Goal: Task Accomplishment & Management: Manage account settings

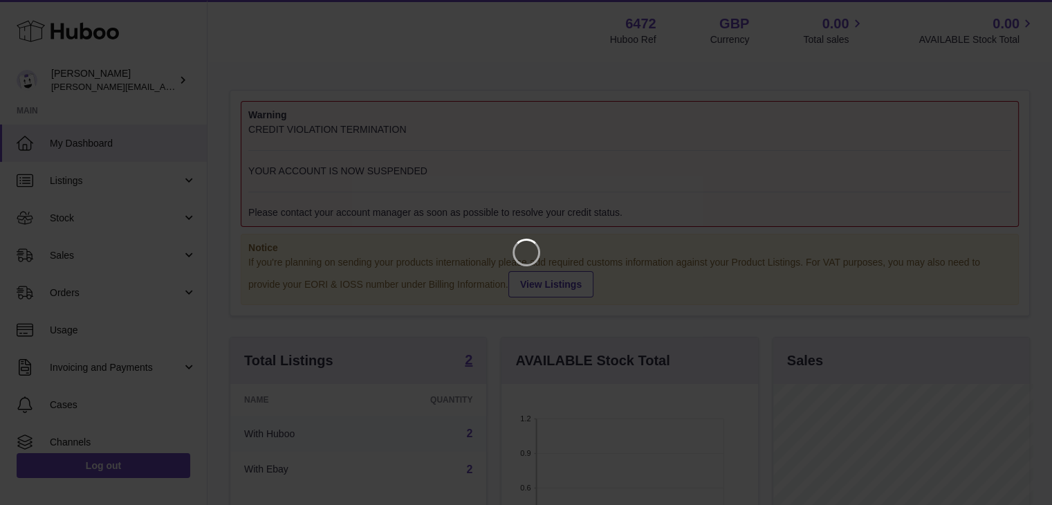
scroll to position [216, 259]
click at [1024, 8] on icon "Close" at bounding box center [1026, 12] width 17 height 17
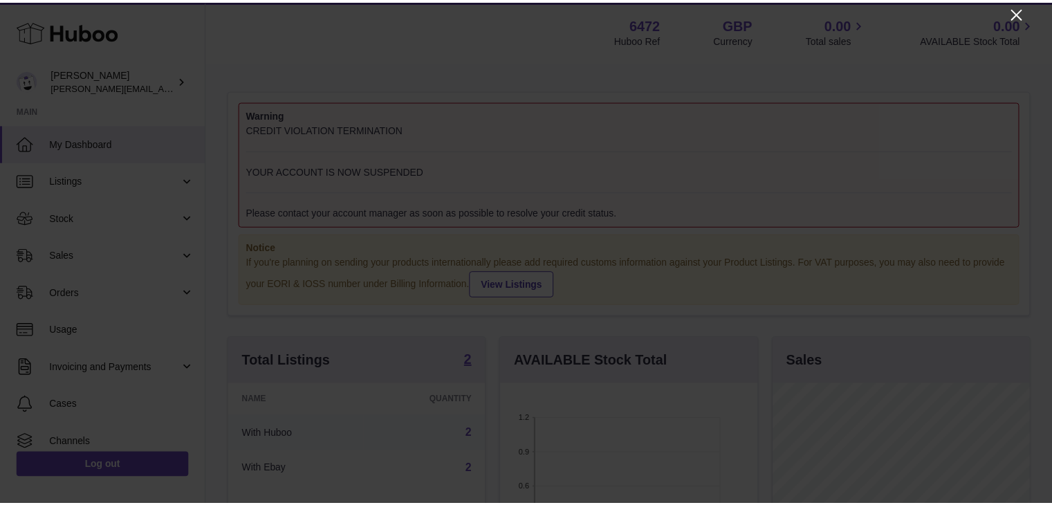
scroll to position [691305, 691265]
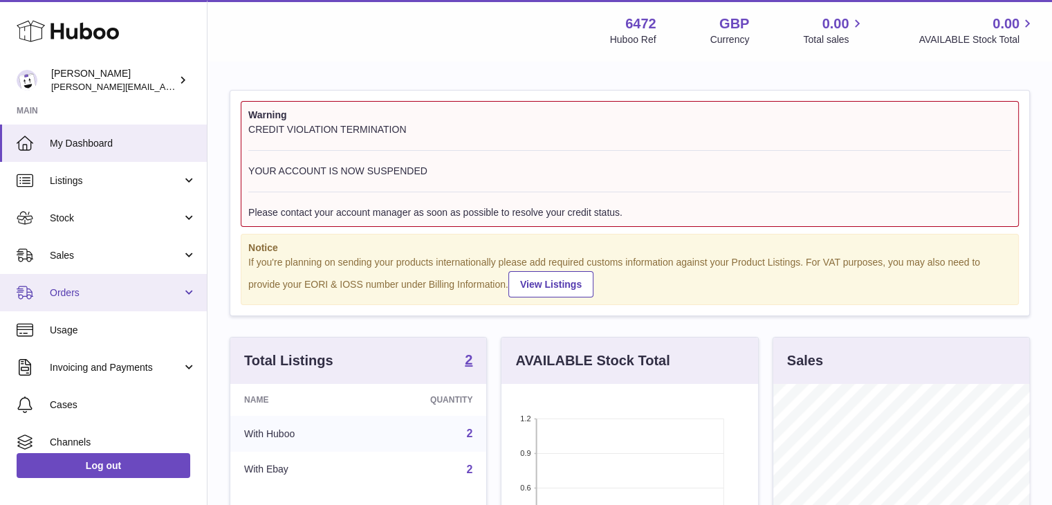
click at [93, 290] on span "Orders" at bounding box center [116, 292] width 132 height 13
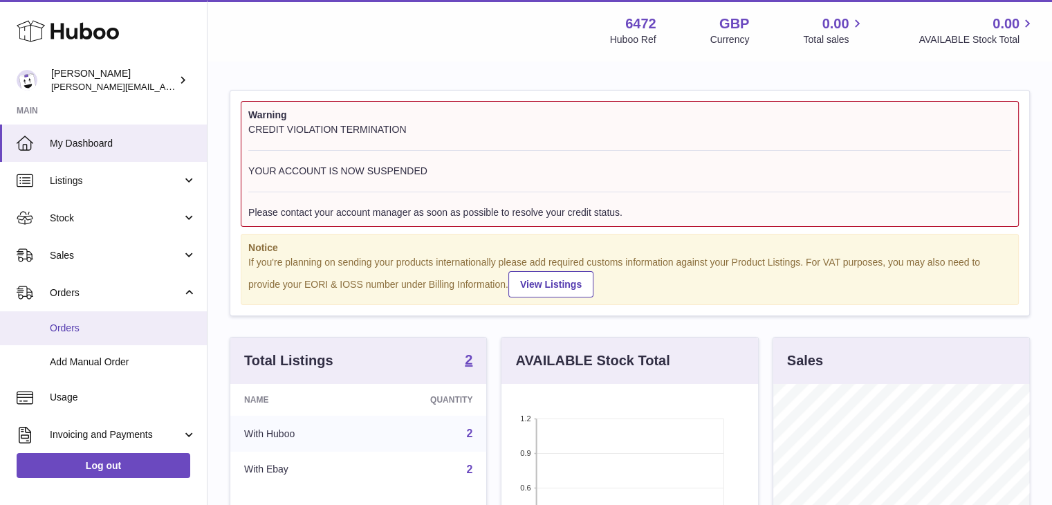
click at [102, 329] on span "Orders" at bounding box center [123, 328] width 147 height 13
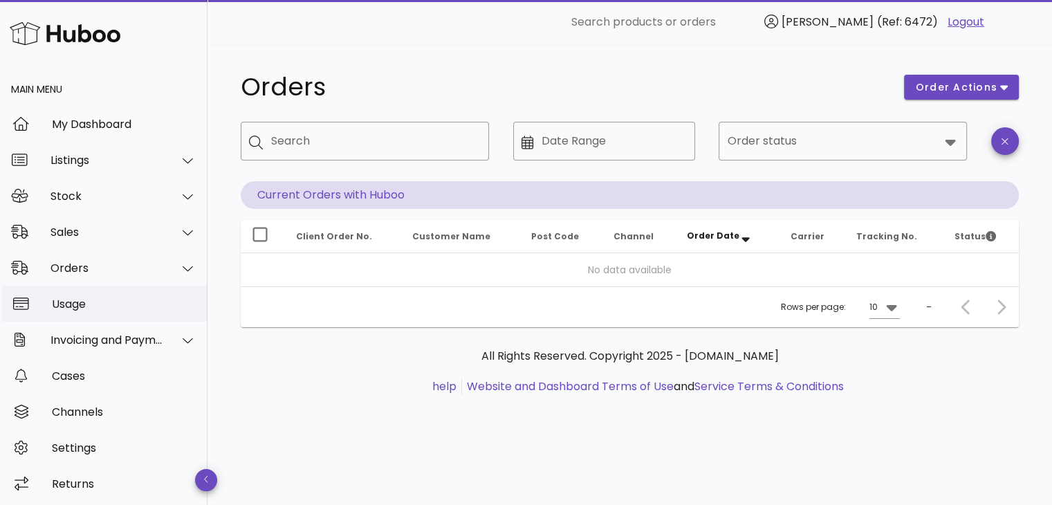
scroll to position [3, 0]
click at [80, 158] on div "Listings" at bounding box center [106, 157] width 113 height 13
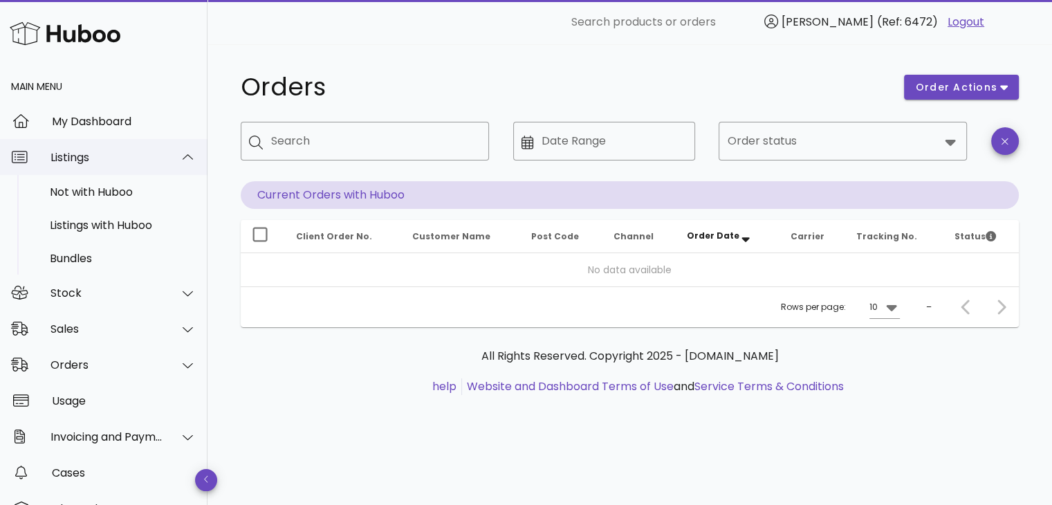
drag, startPoint x: 92, startPoint y: 147, endPoint x: 93, endPoint y: 160, distance: 13.2
click at [92, 149] on div "Listings" at bounding box center [103, 157] width 207 height 36
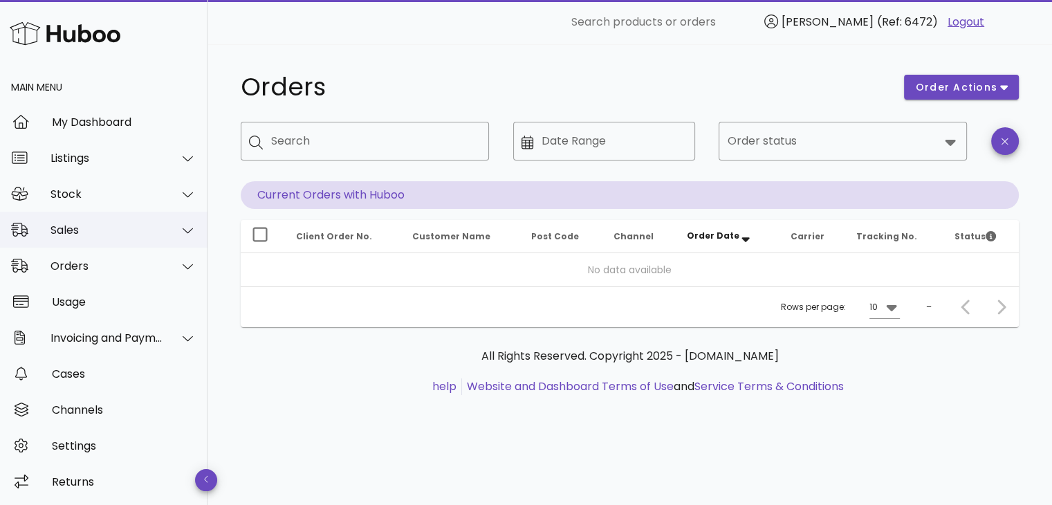
click at [91, 214] on div "Sales" at bounding box center [103, 230] width 207 height 36
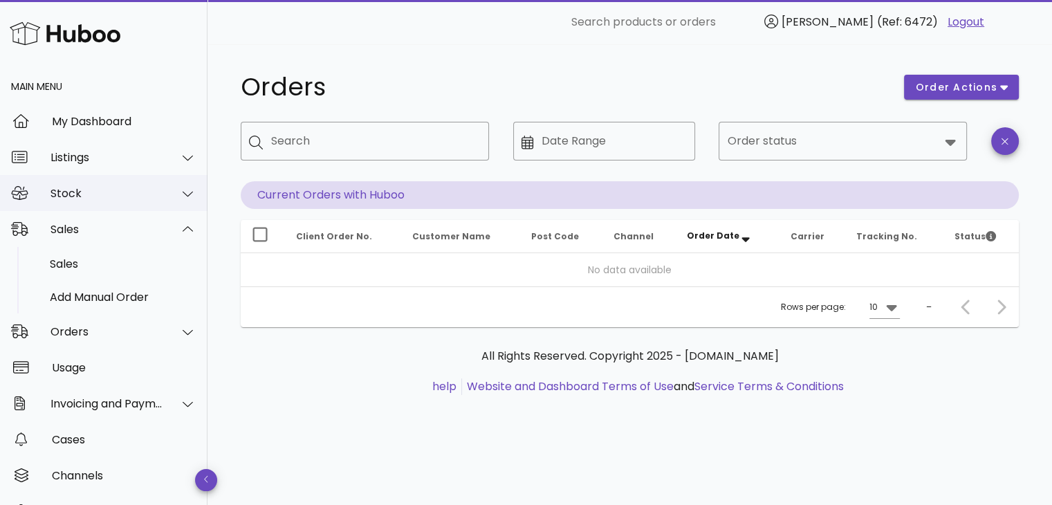
click at [86, 194] on div "Stock" at bounding box center [106, 193] width 113 height 13
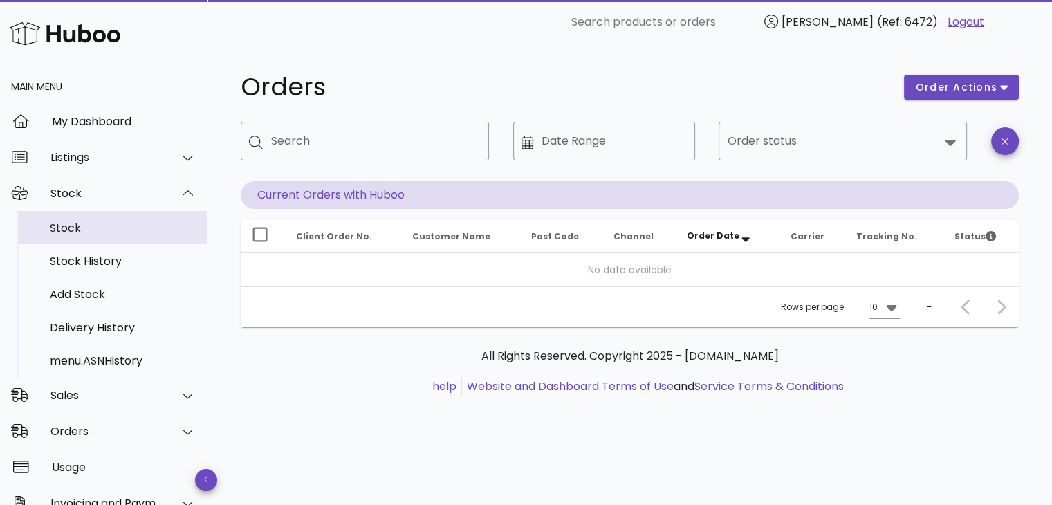
click at [82, 232] on div "Stock" at bounding box center [123, 227] width 147 height 13
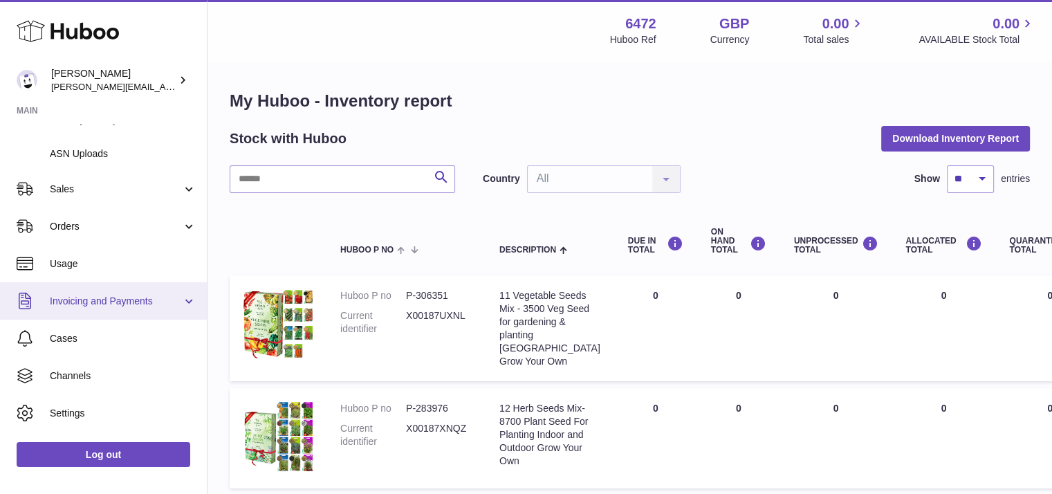
scroll to position [254, 0]
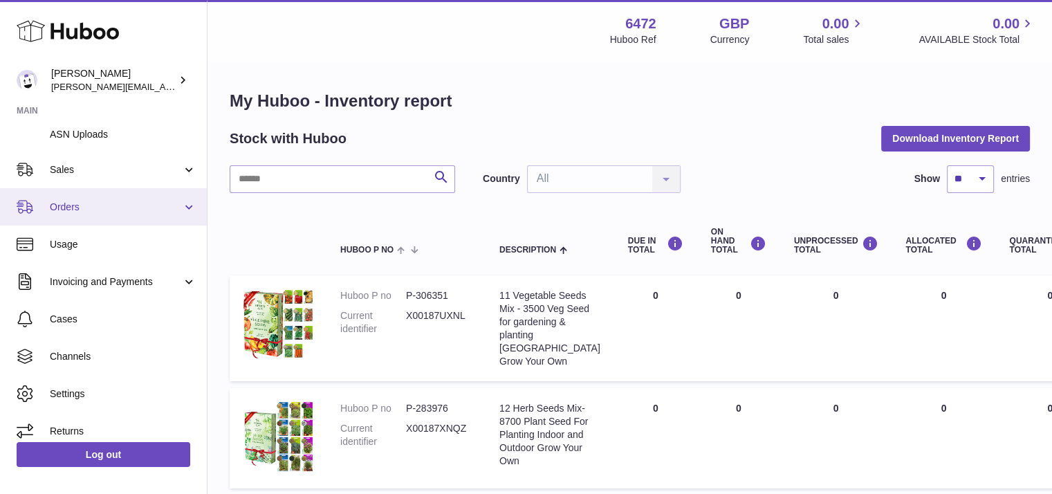
click at [93, 221] on link "Orders" at bounding box center [103, 206] width 207 height 37
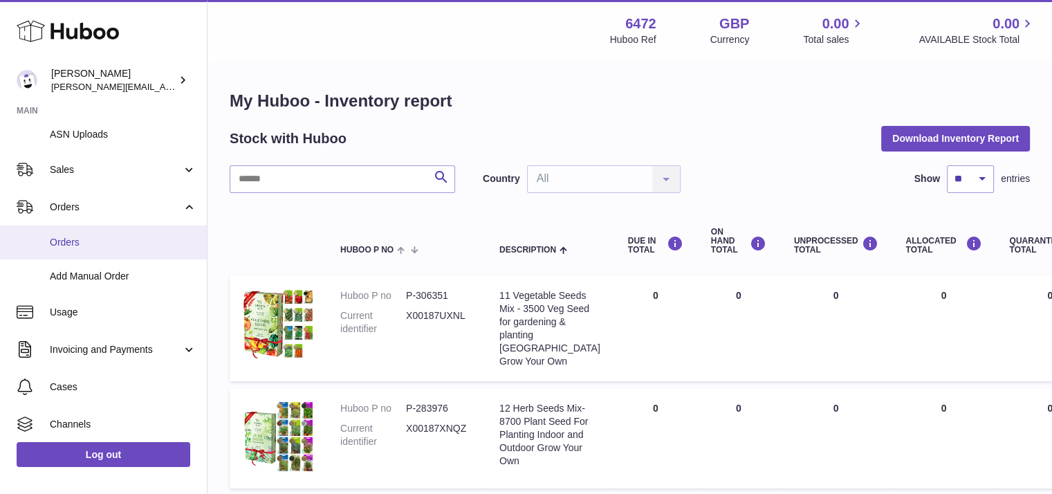
click at [91, 251] on link "Orders" at bounding box center [103, 242] width 207 height 34
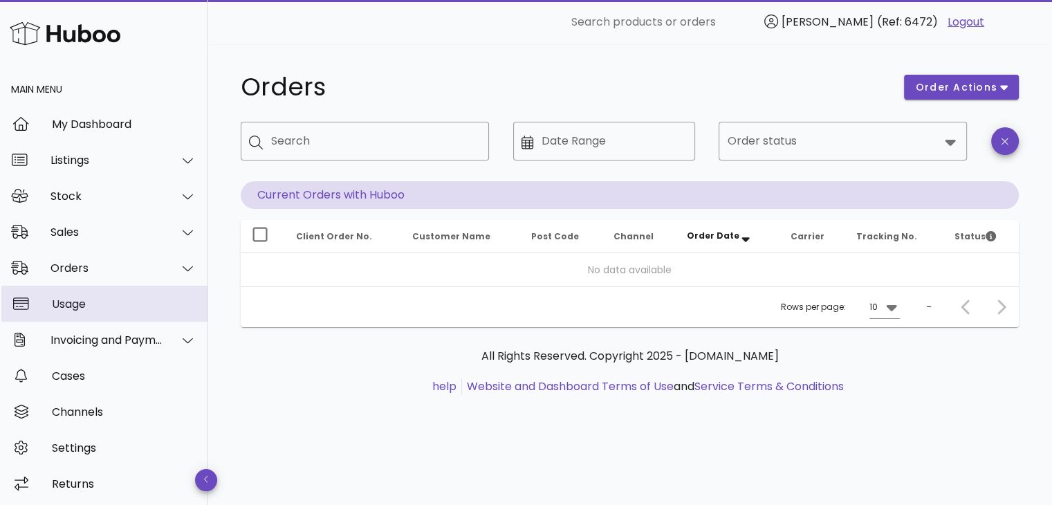
click at [80, 291] on div "Usage" at bounding box center [124, 304] width 145 height 30
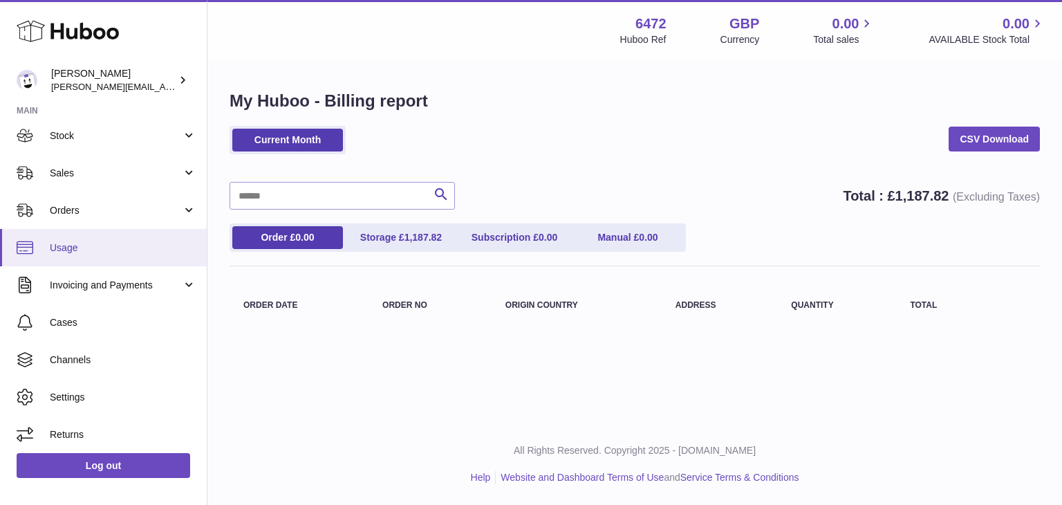
scroll to position [86, 0]
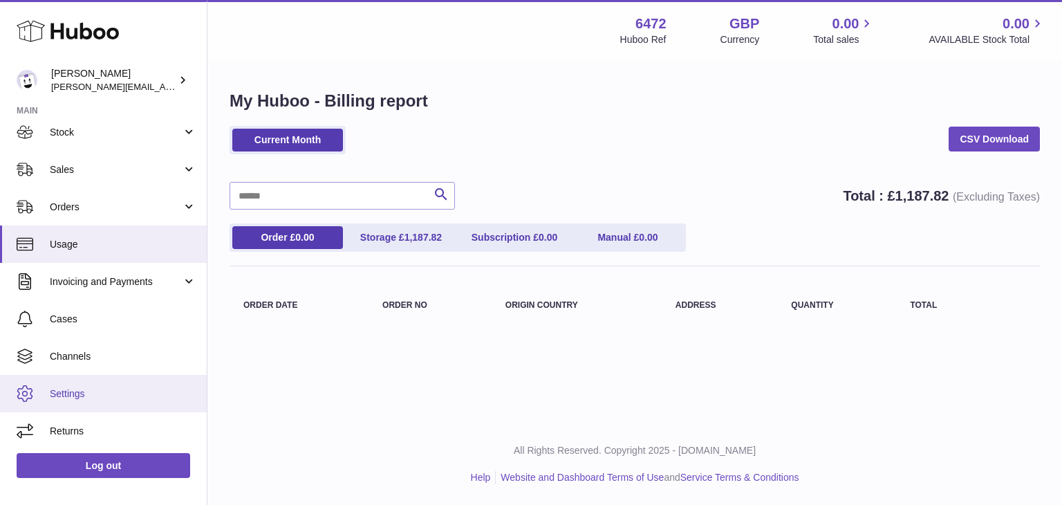
click at [104, 385] on link "Settings" at bounding box center [103, 393] width 207 height 37
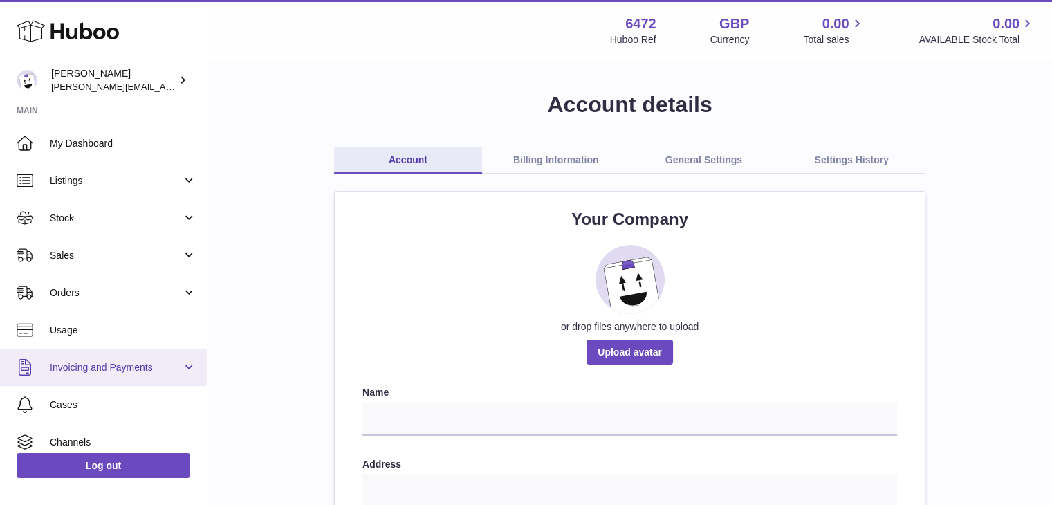
click at [103, 369] on span "Invoicing and Payments" at bounding box center [116, 367] width 132 height 13
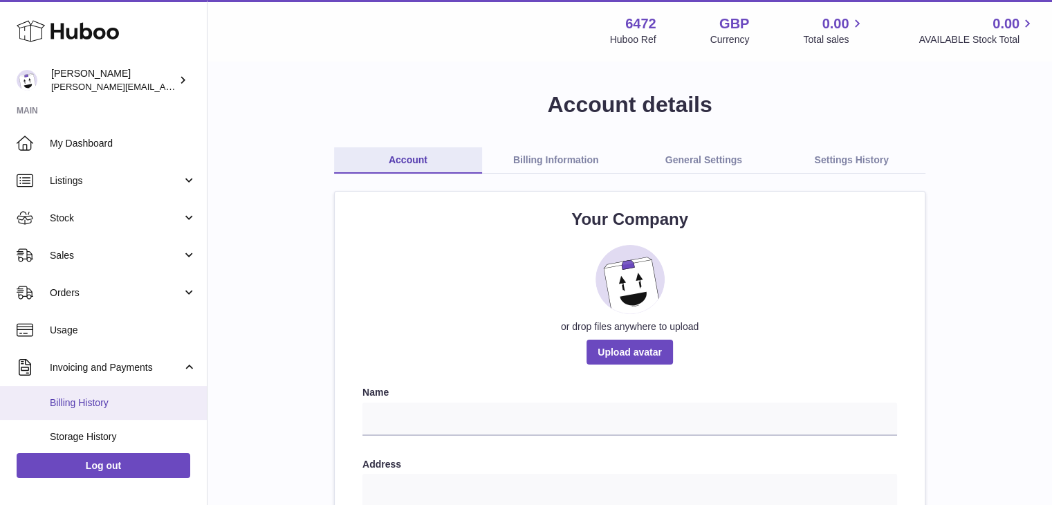
click at [100, 394] on link "Billing History" at bounding box center [103, 403] width 207 height 34
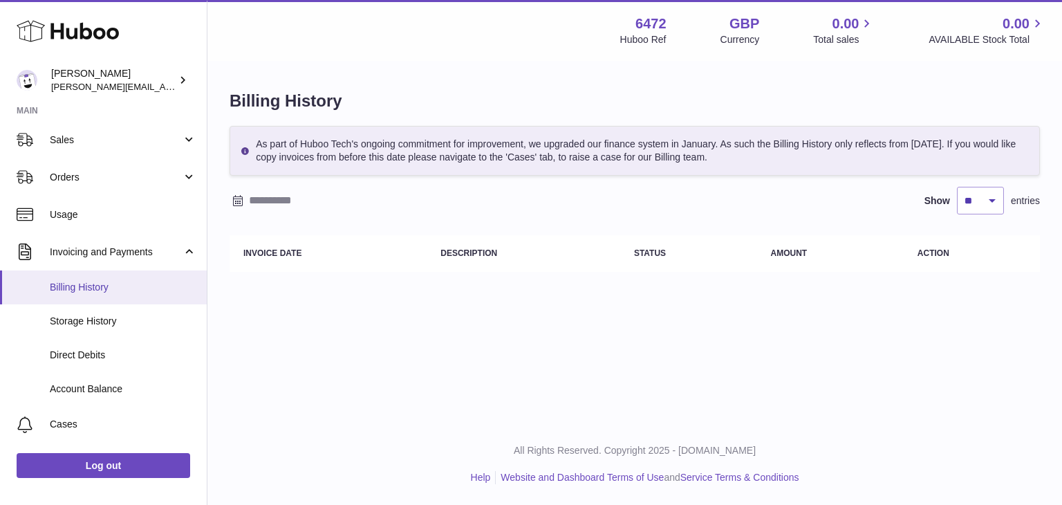
scroll to position [138, 0]
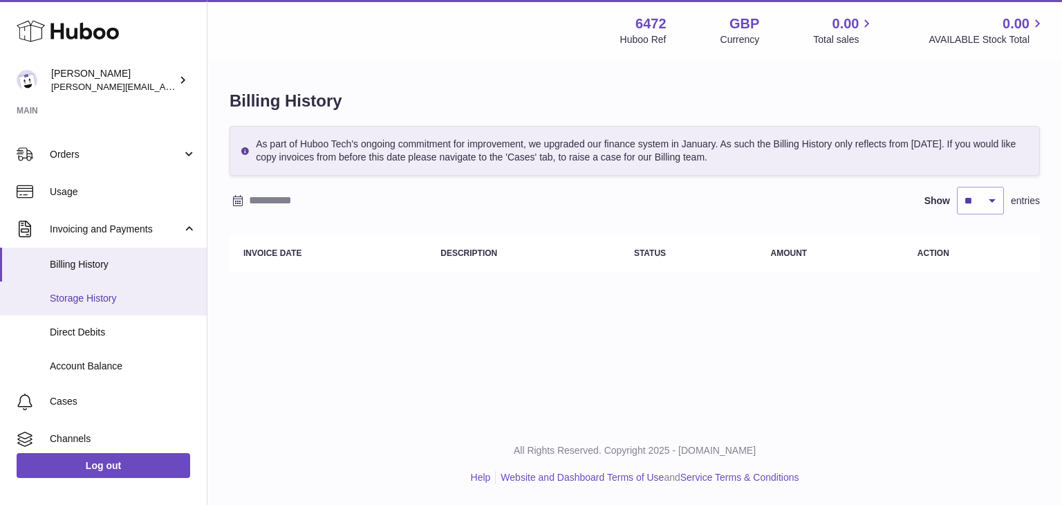
click at [130, 293] on span "Storage History" at bounding box center [123, 298] width 147 height 13
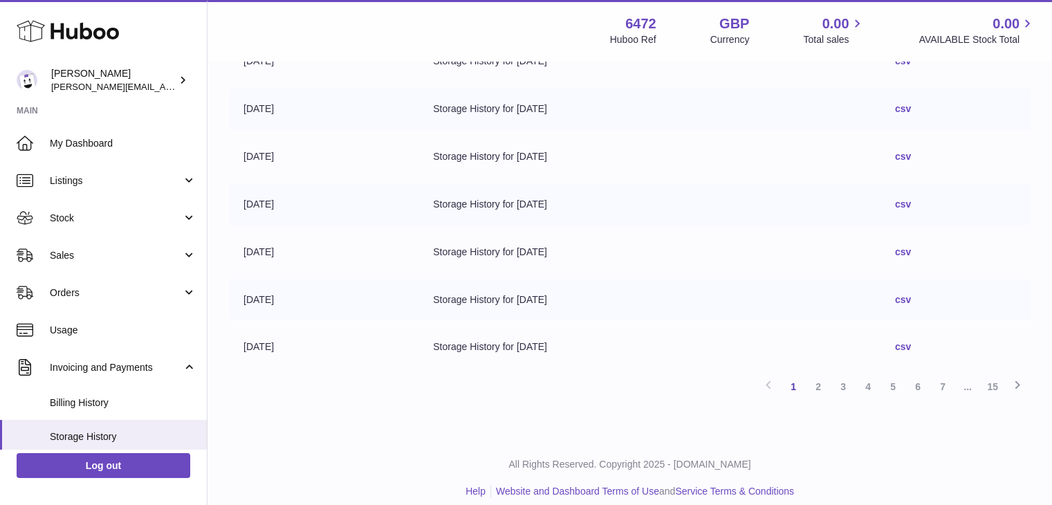
scroll to position [387, 0]
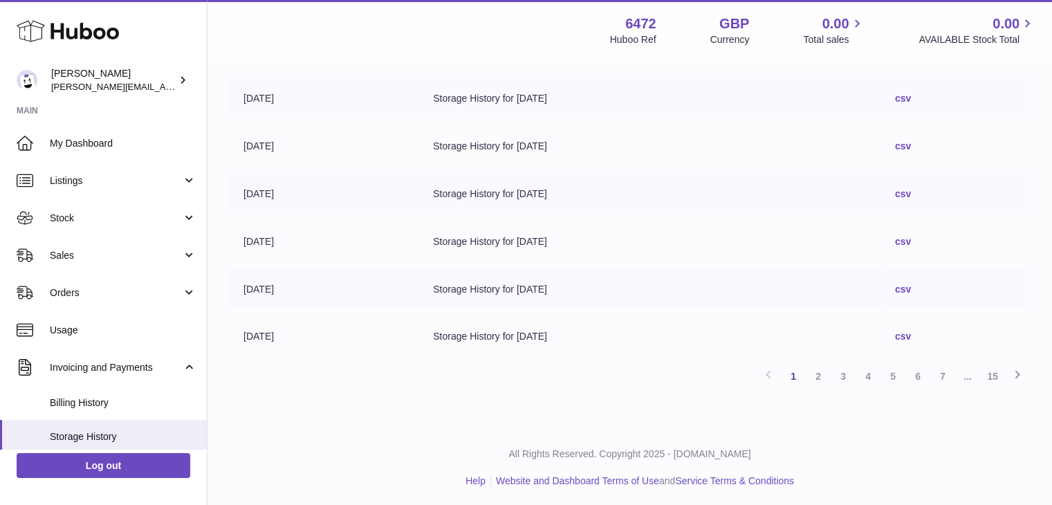
click at [998, 370] on link "15" at bounding box center [992, 376] width 25 height 25
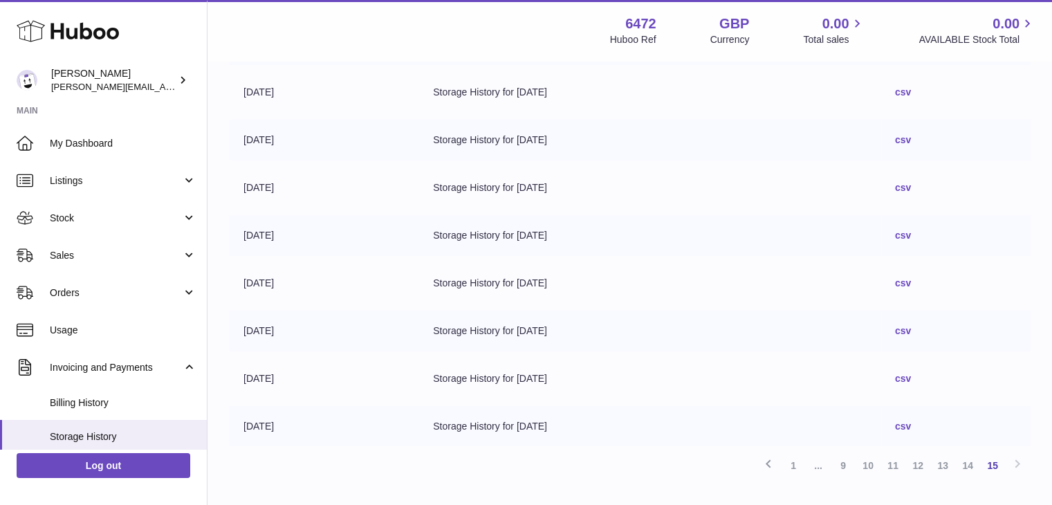
scroll to position [340, 0]
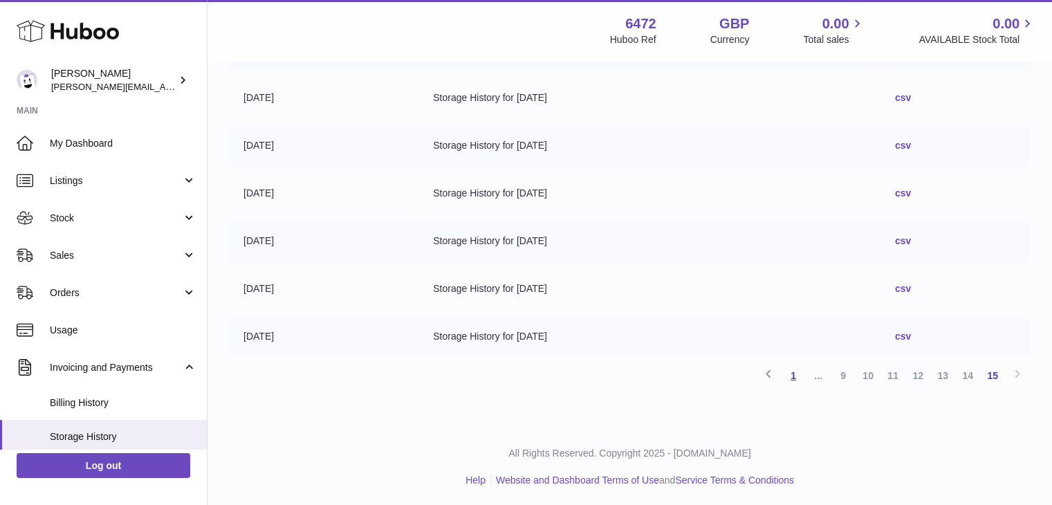
click at [788, 374] on link "1" at bounding box center [793, 375] width 25 height 25
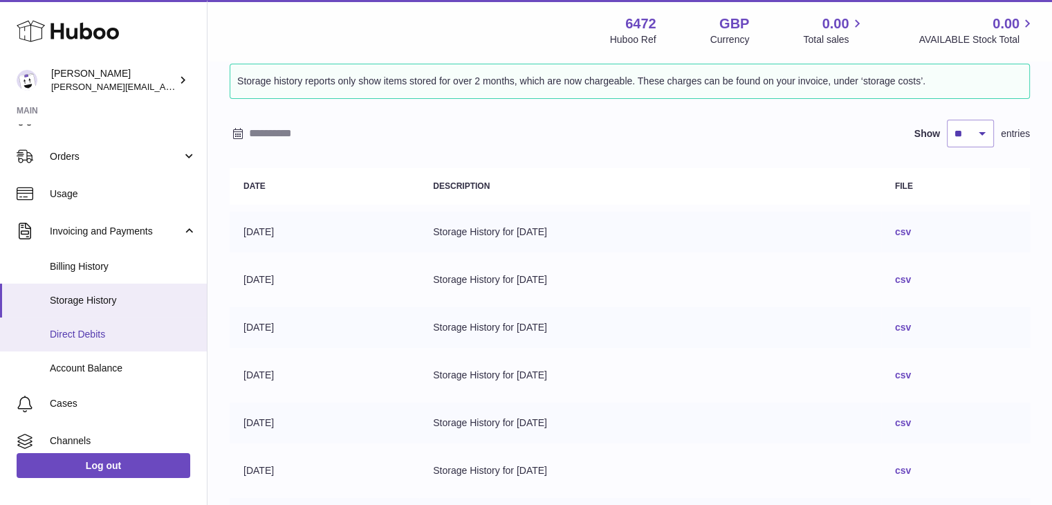
scroll to position [138, 0]
click at [95, 326] on span "Direct Debits" at bounding box center [123, 332] width 147 height 13
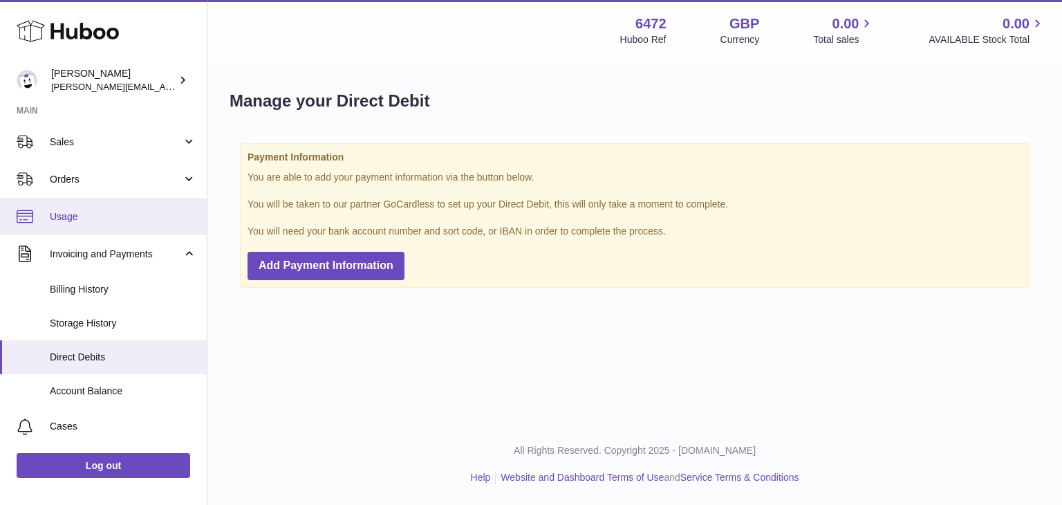
scroll to position [138, 0]
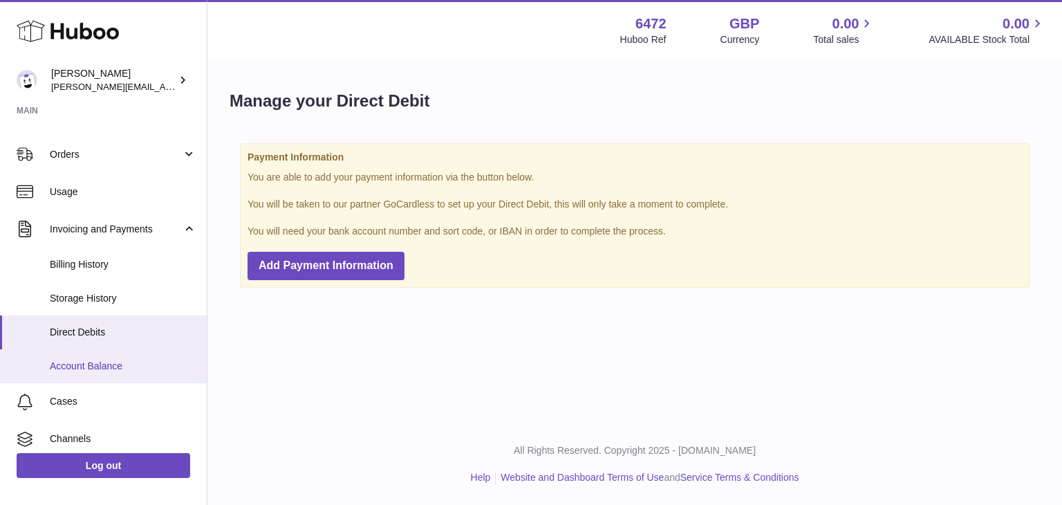
click at [124, 360] on span "Account Balance" at bounding box center [123, 366] width 147 height 13
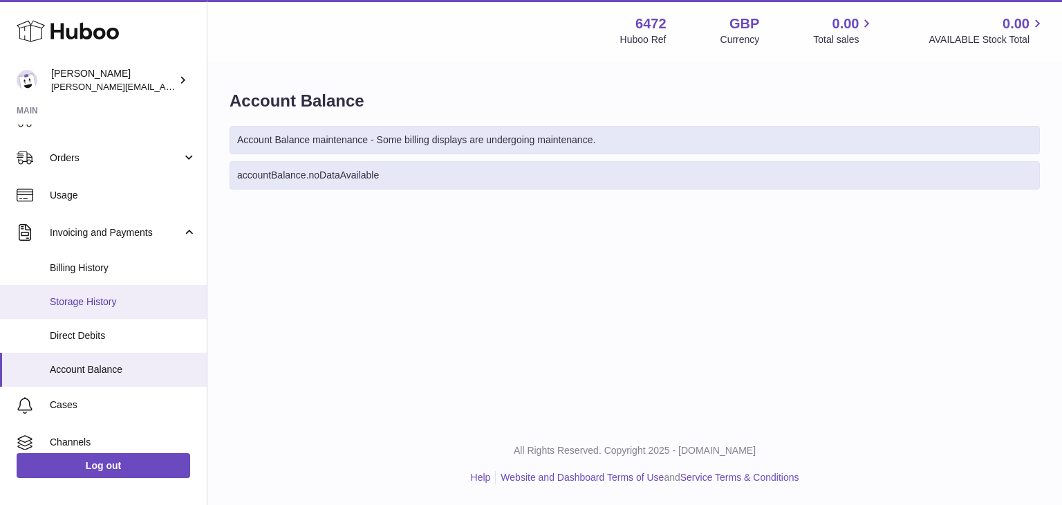
scroll to position [138, 0]
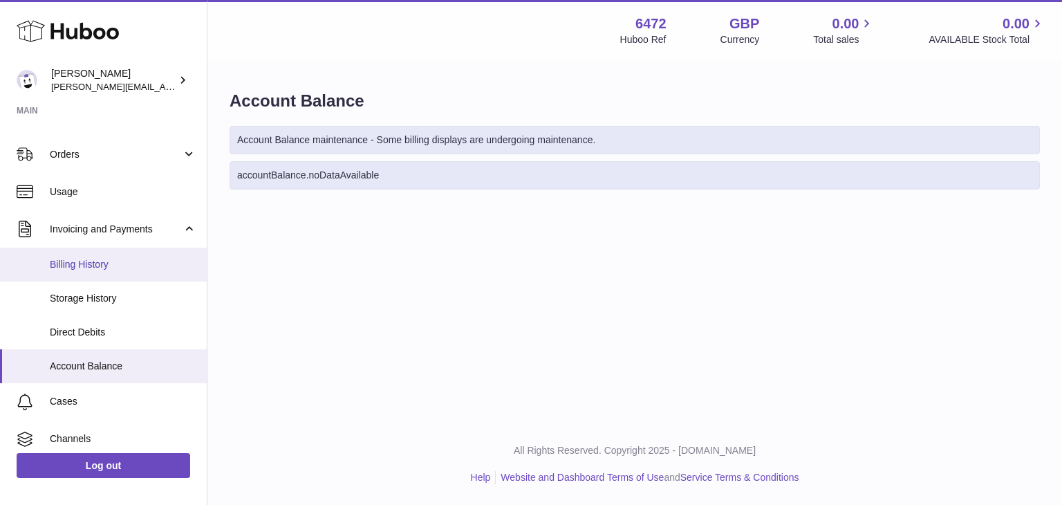
click at [117, 267] on span "Billing History" at bounding box center [123, 264] width 147 height 13
